Goal: Navigation & Orientation: Find specific page/section

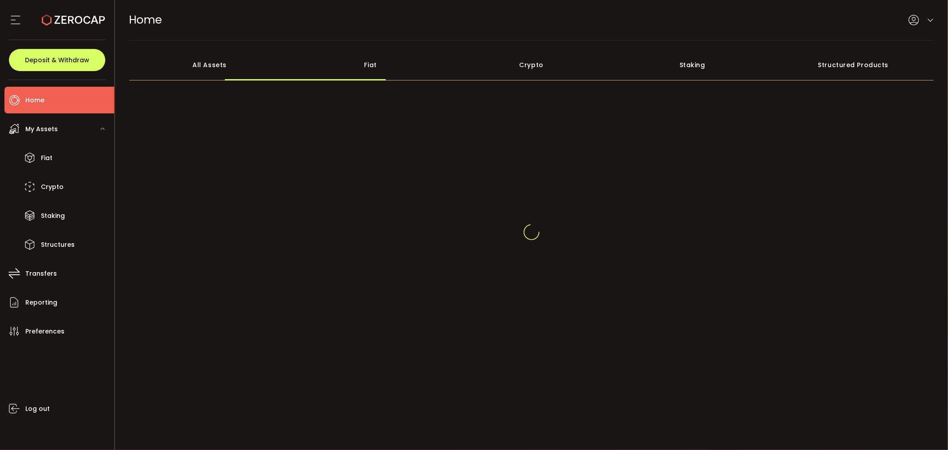
drag, startPoint x: 194, startPoint y: 67, endPoint x: 359, endPoint y: 82, distance: 165.5
click at [194, 67] on div "All Assets" at bounding box center [209, 64] width 161 height 31
click at [360, 82] on div "All Assets Fiat Crypto Staking Structured Products" at bounding box center [531, 208] width 805 height 318
click at [367, 73] on div "Fiat" at bounding box center [370, 64] width 161 height 31
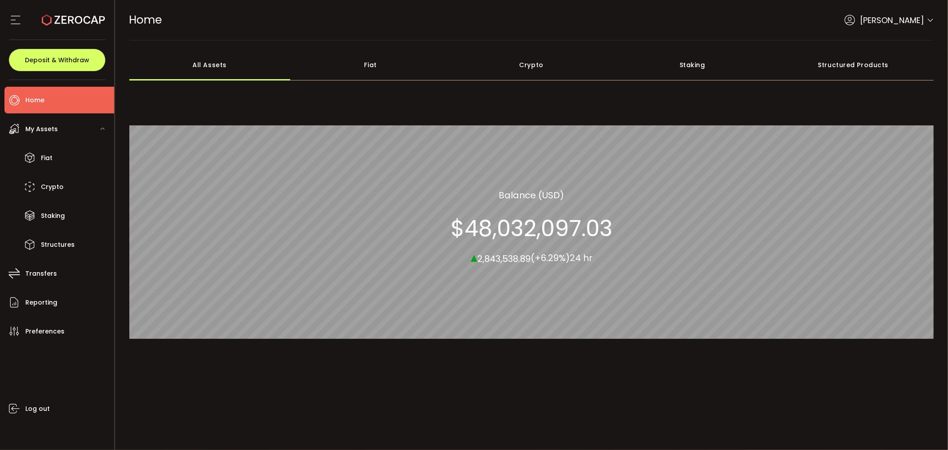
click at [385, 68] on div "Fiat" at bounding box center [370, 64] width 161 height 31
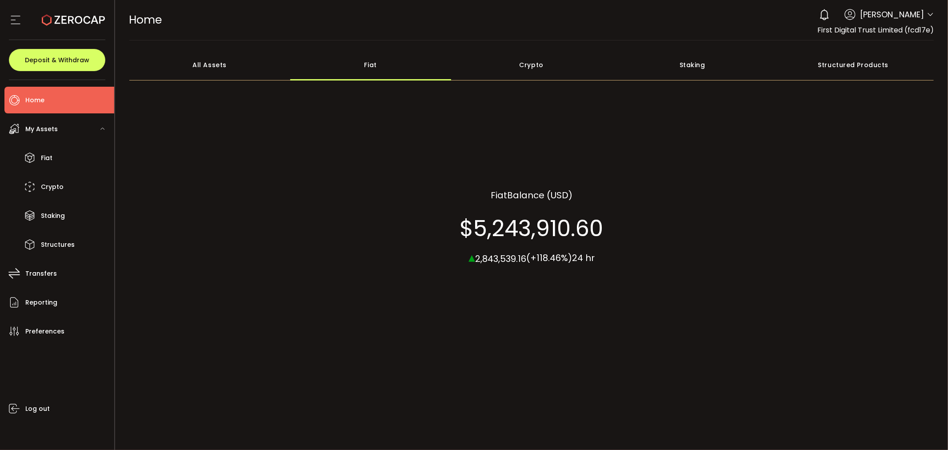
click at [230, 64] on div "All Assets" at bounding box center [209, 64] width 161 height 31
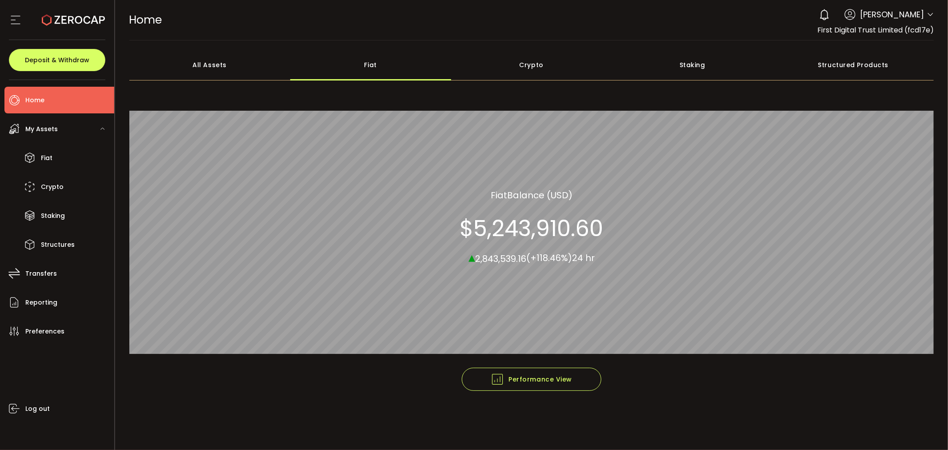
click at [228, 68] on div "All Assets" at bounding box center [209, 64] width 161 height 31
